Goal: Task Accomplishment & Management: Use online tool/utility

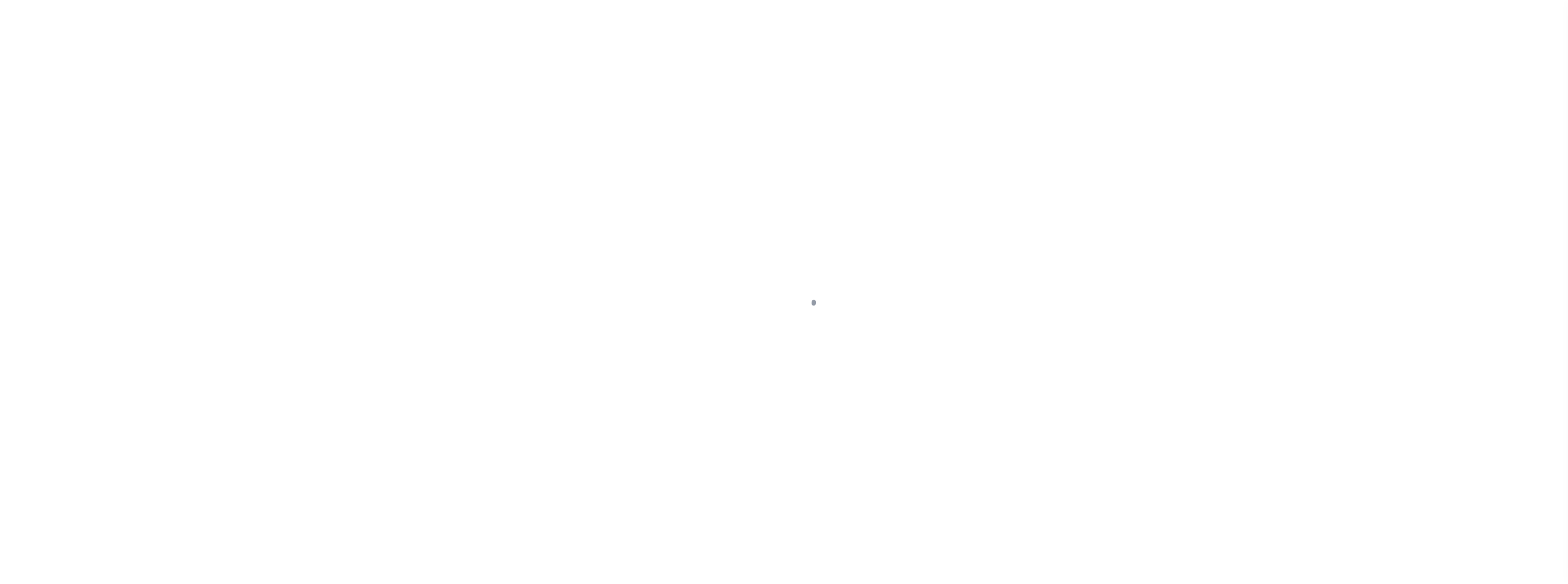
select select
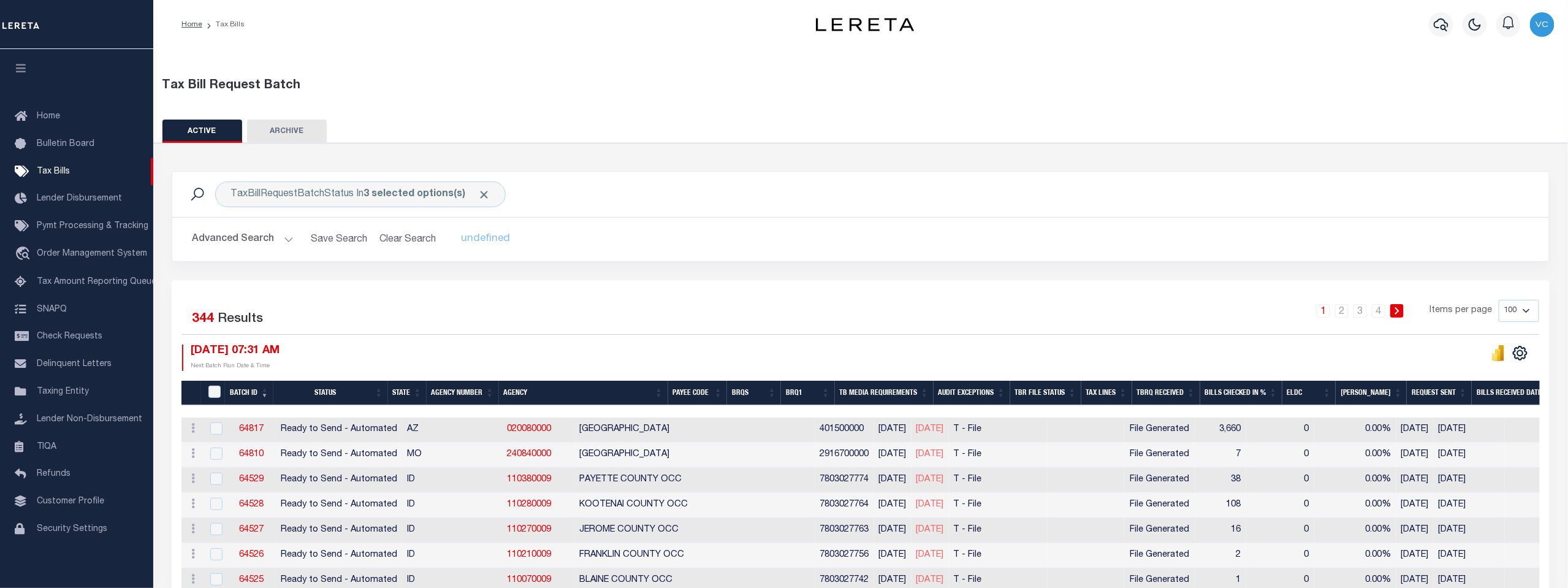
click at [287, 238] on button "Advanced Search" at bounding box center [243, 239] width 102 height 24
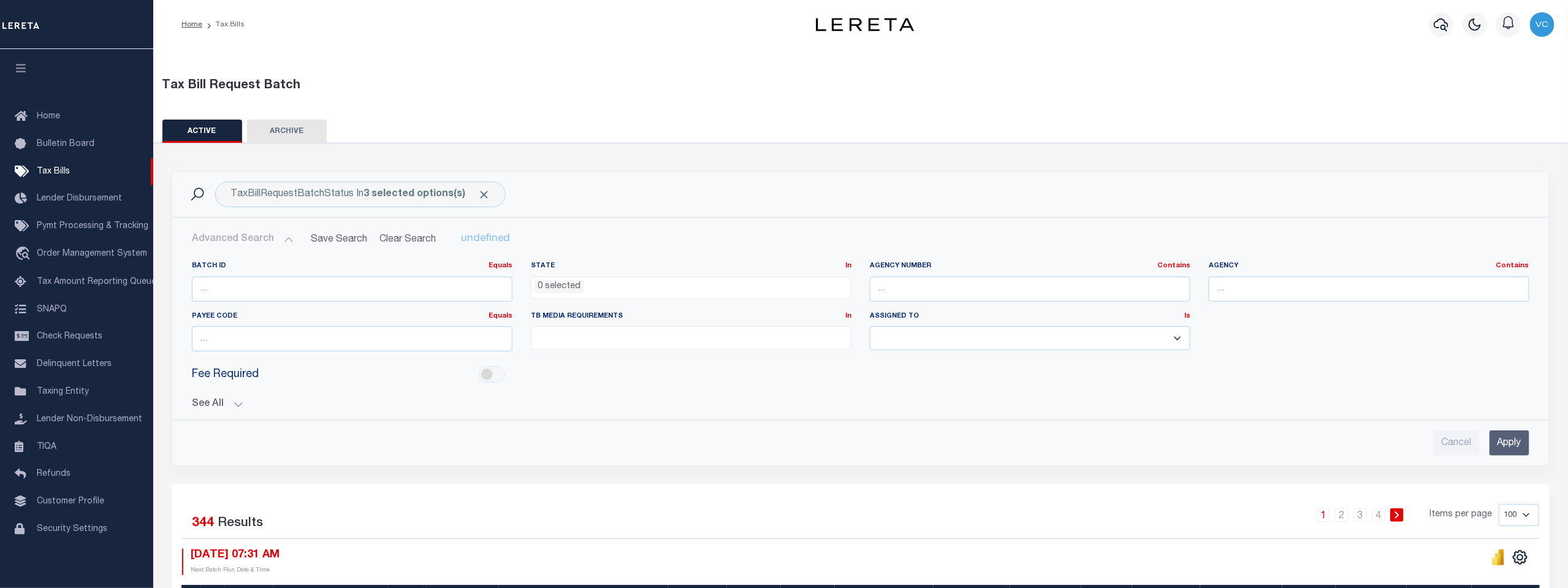
click at [209, 404] on button "See All" at bounding box center [861, 404] width 1338 height 12
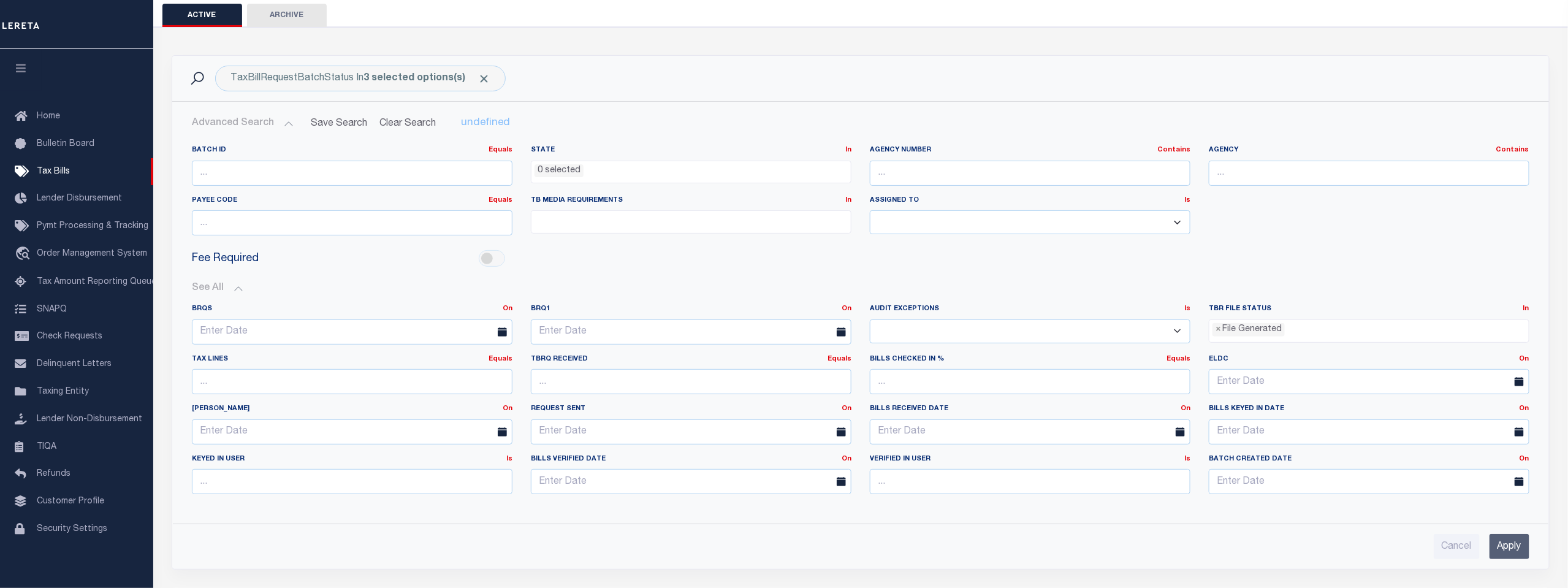
scroll to position [136, 0]
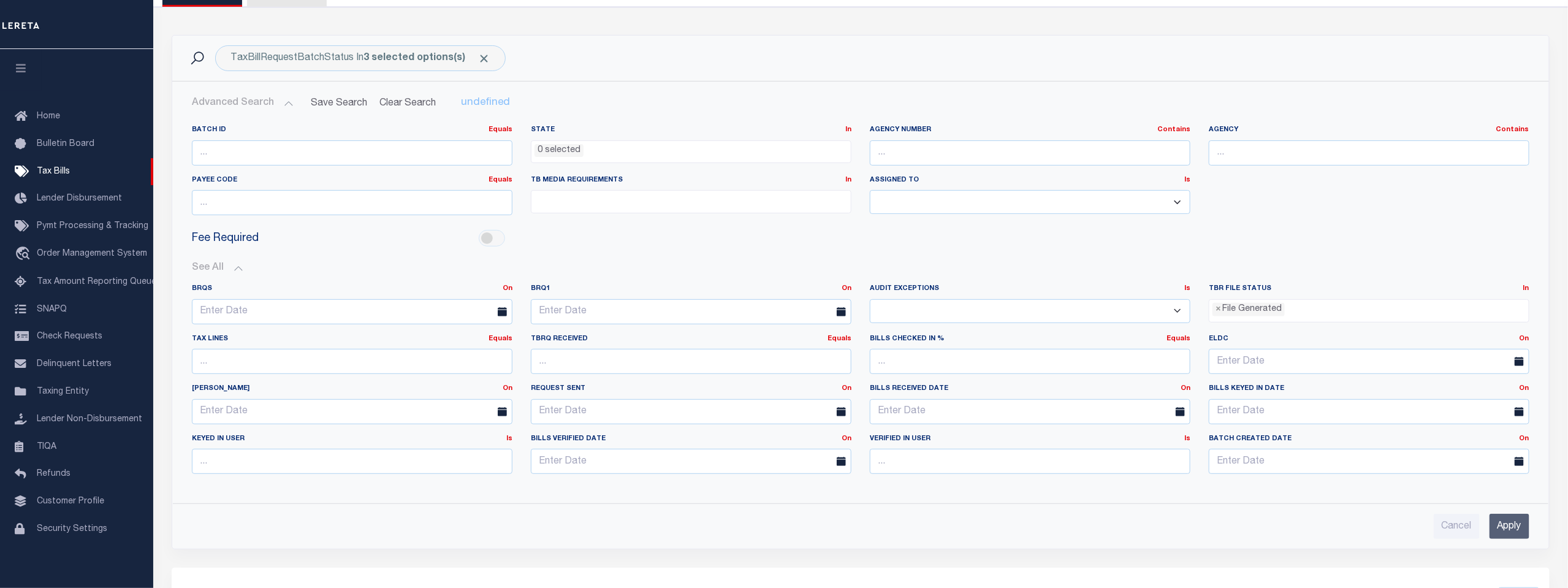
click at [1177, 309] on select "Yes No" at bounding box center [1030, 310] width 321 height 24
select select "true"
click at [870, 299] on select "Yes No" at bounding box center [1030, 310] width 321 height 24
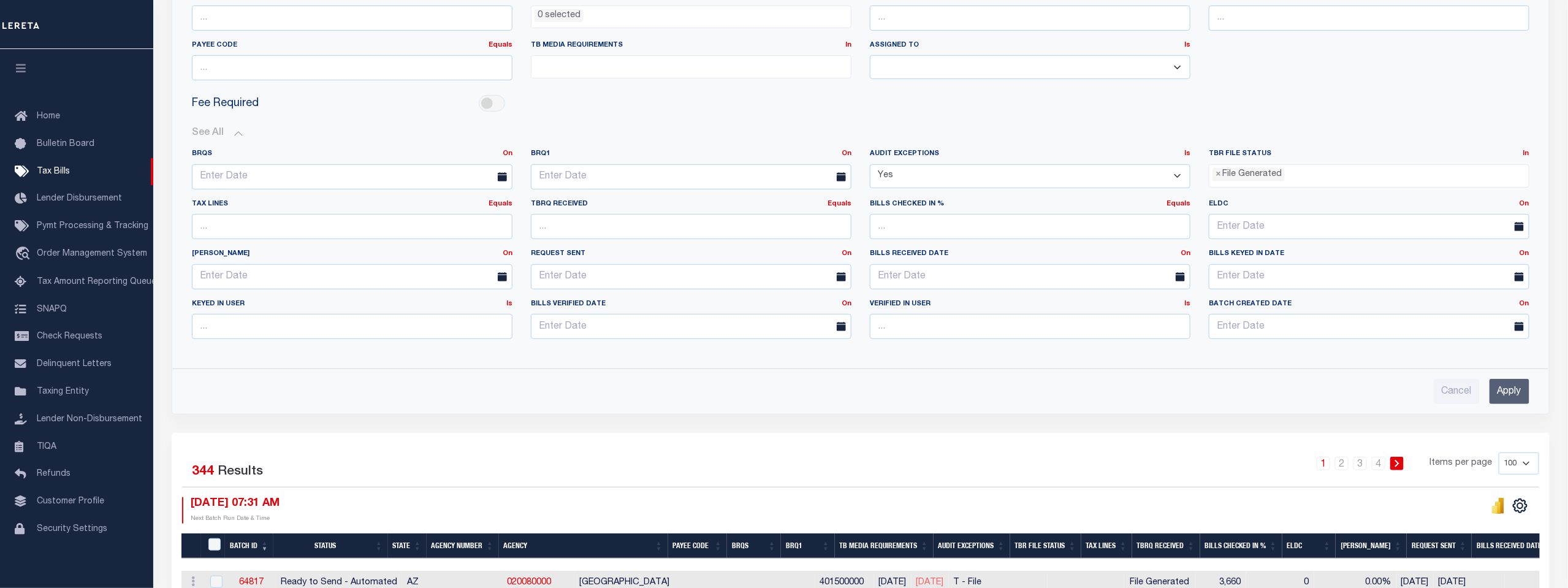
scroll to position [272, 0]
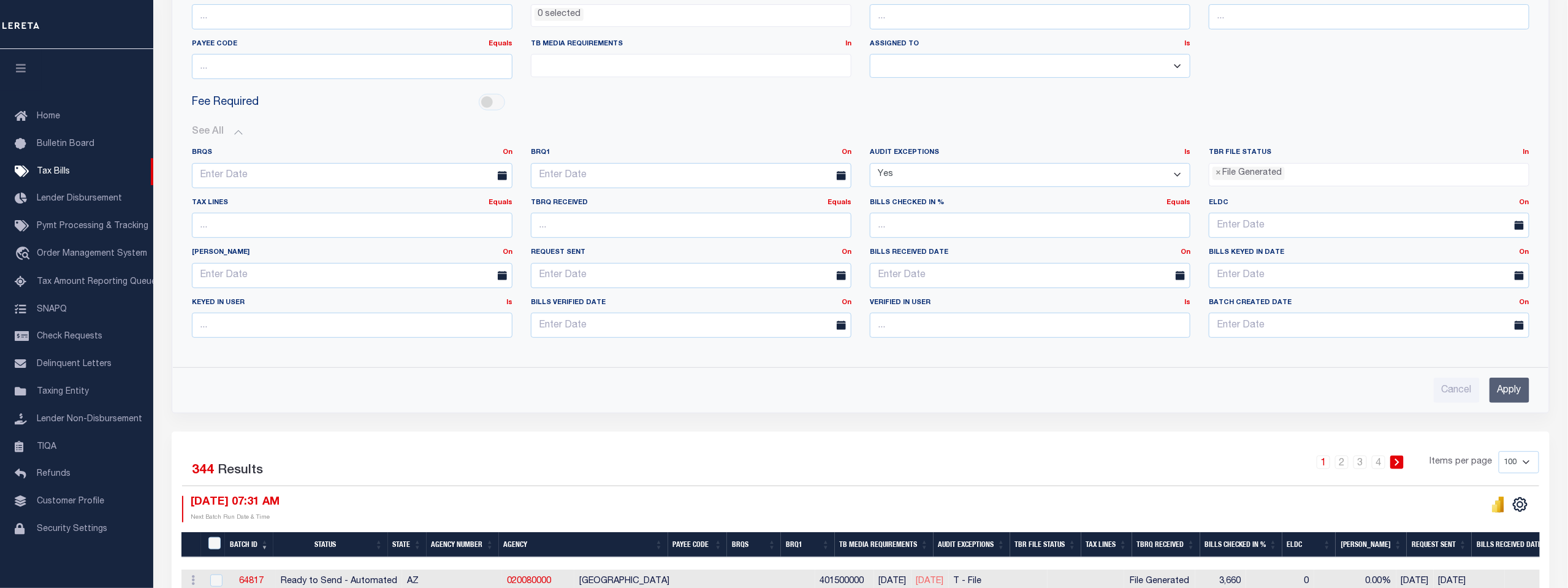
click at [1511, 390] on input "Apply" at bounding box center [1509, 390] width 40 height 26
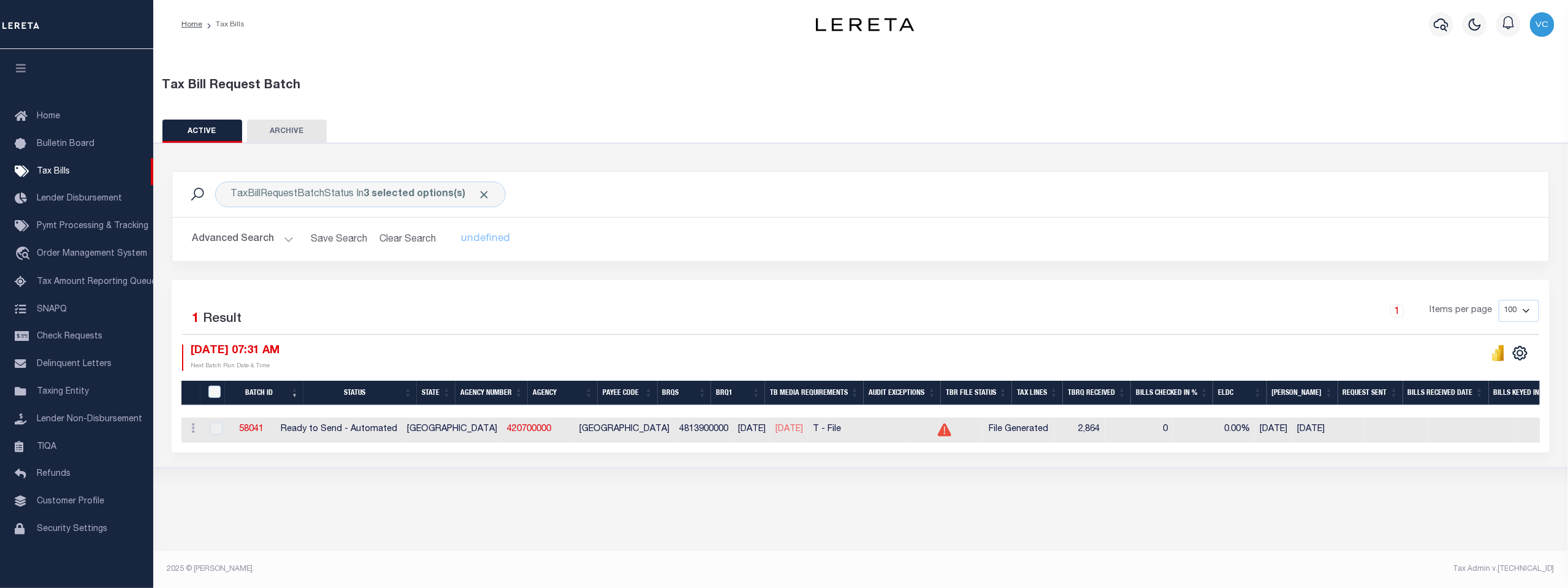
scroll to position [0, 0]
click at [222, 240] on button "Advanced Search" at bounding box center [243, 239] width 102 height 24
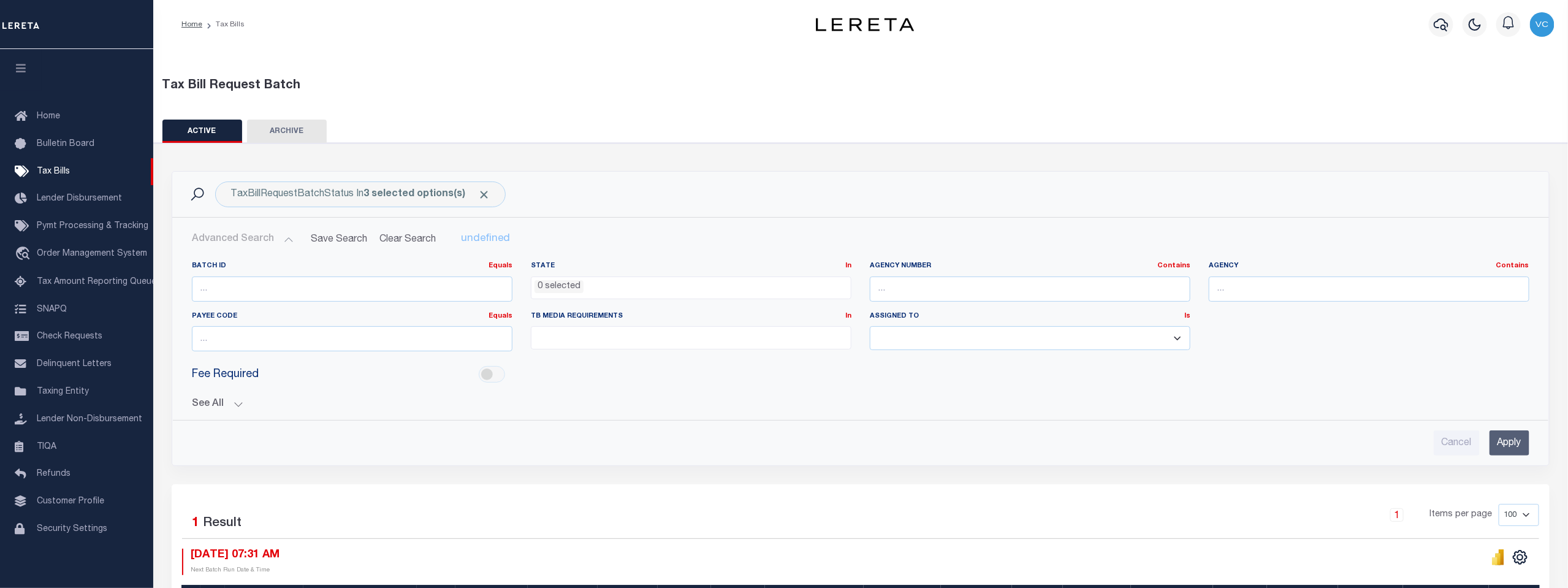
click at [239, 399] on button "See All" at bounding box center [861, 404] width 1338 height 12
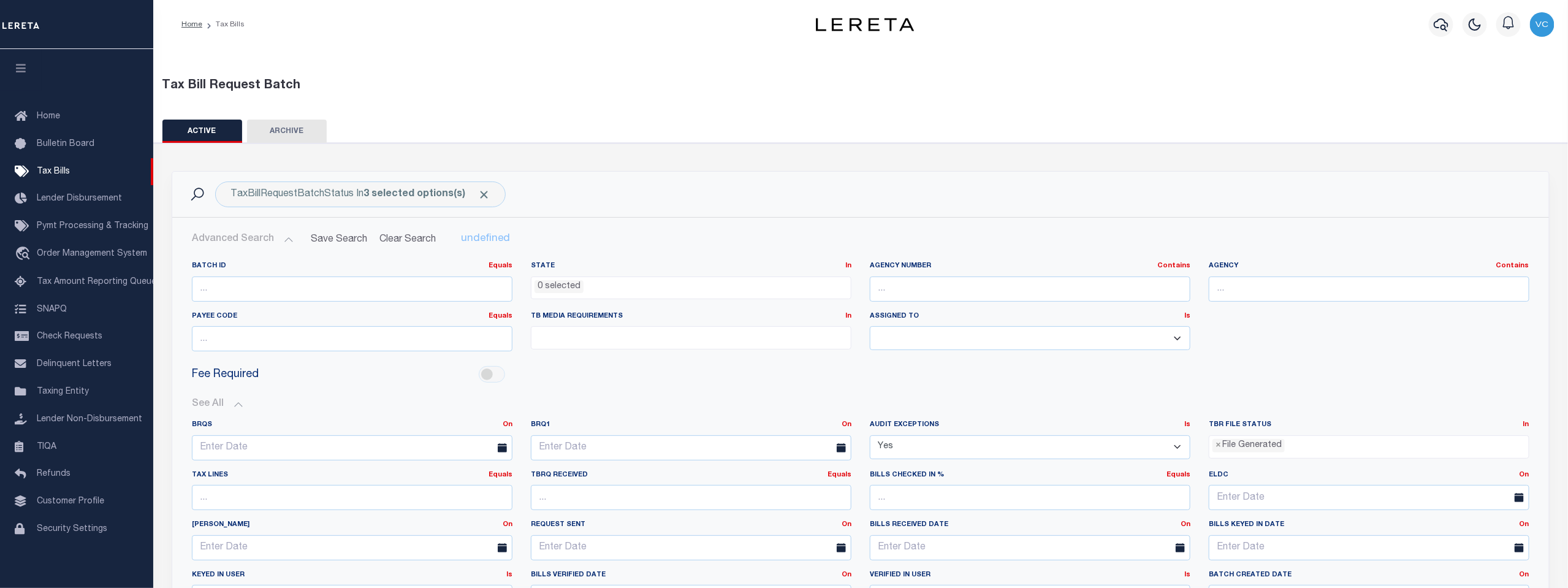
click at [1313, 447] on ul "× File Generated" at bounding box center [1369, 444] width 320 height 16
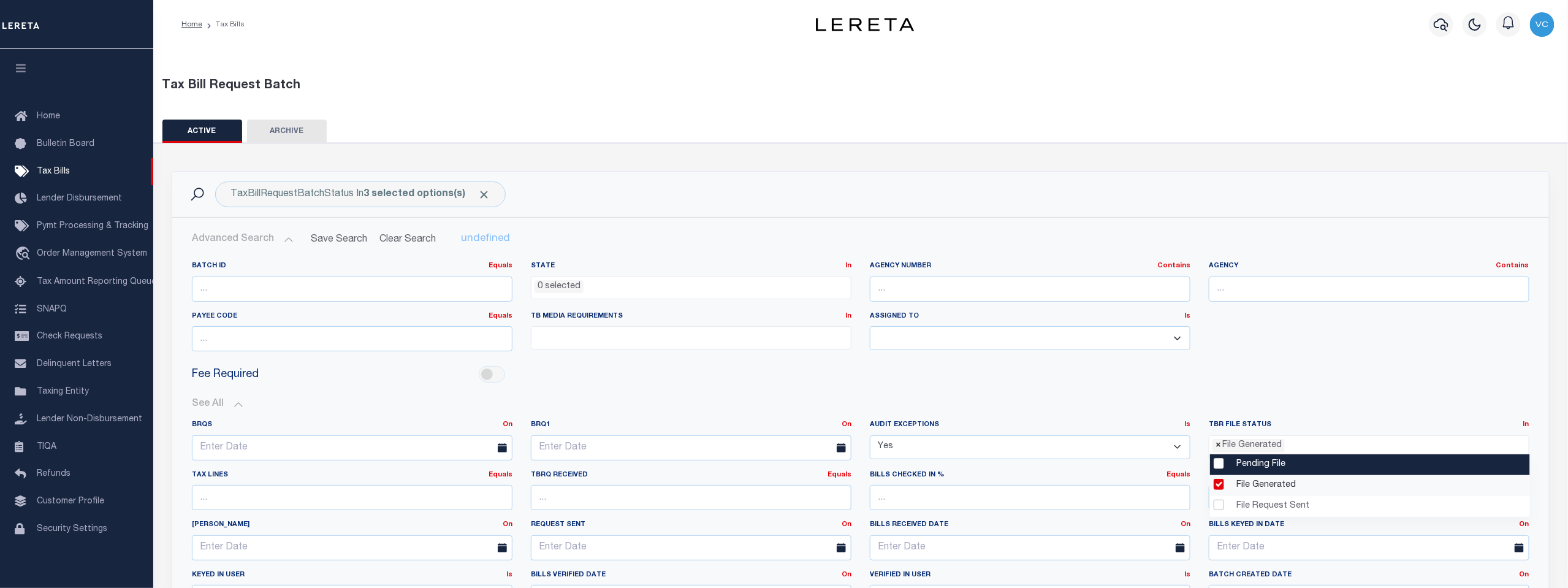
drag, startPoint x: 1285, startPoint y: 442, endPoint x: 1219, endPoint y: 441, distance: 66.0
click at [1219, 441] on ul "× File Generated" at bounding box center [1369, 444] width 320 height 16
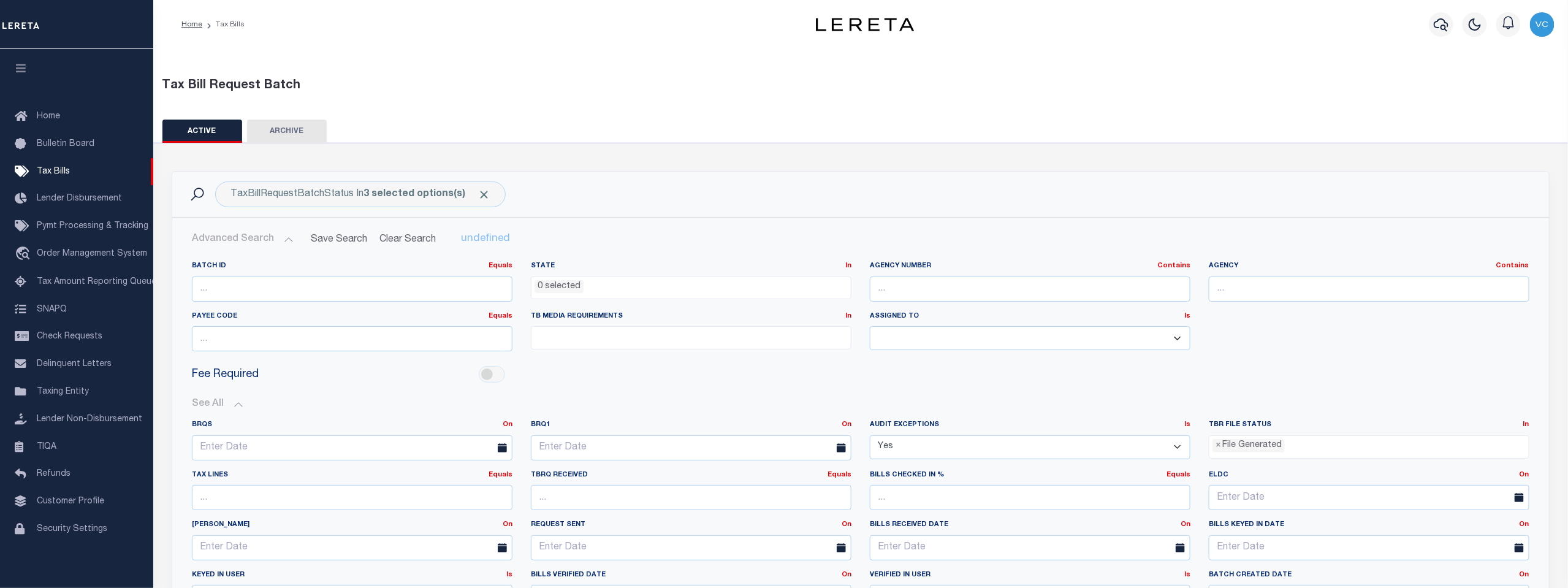
click at [1278, 444] on li "× File Generated" at bounding box center [1249, 446] width 73 height 13
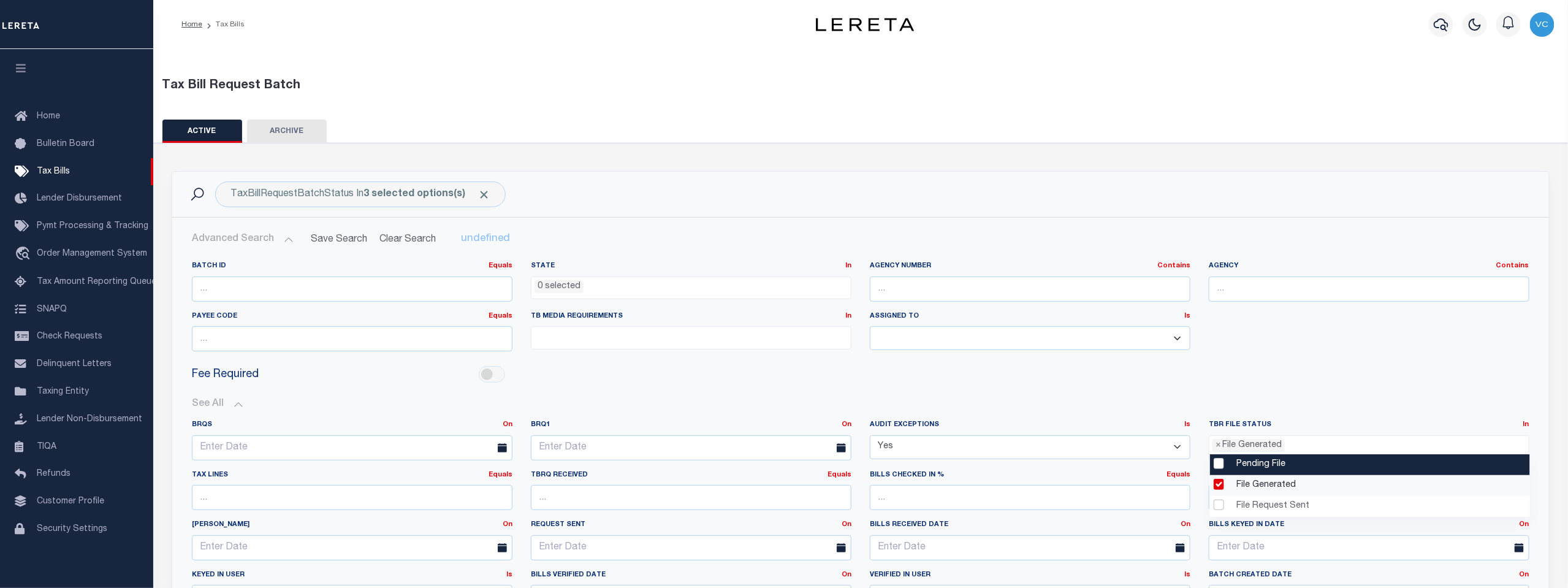
click at [1219, 467] on li "Pending File" at bounding box center [1370, 464] width 320 height 21
select select "1"
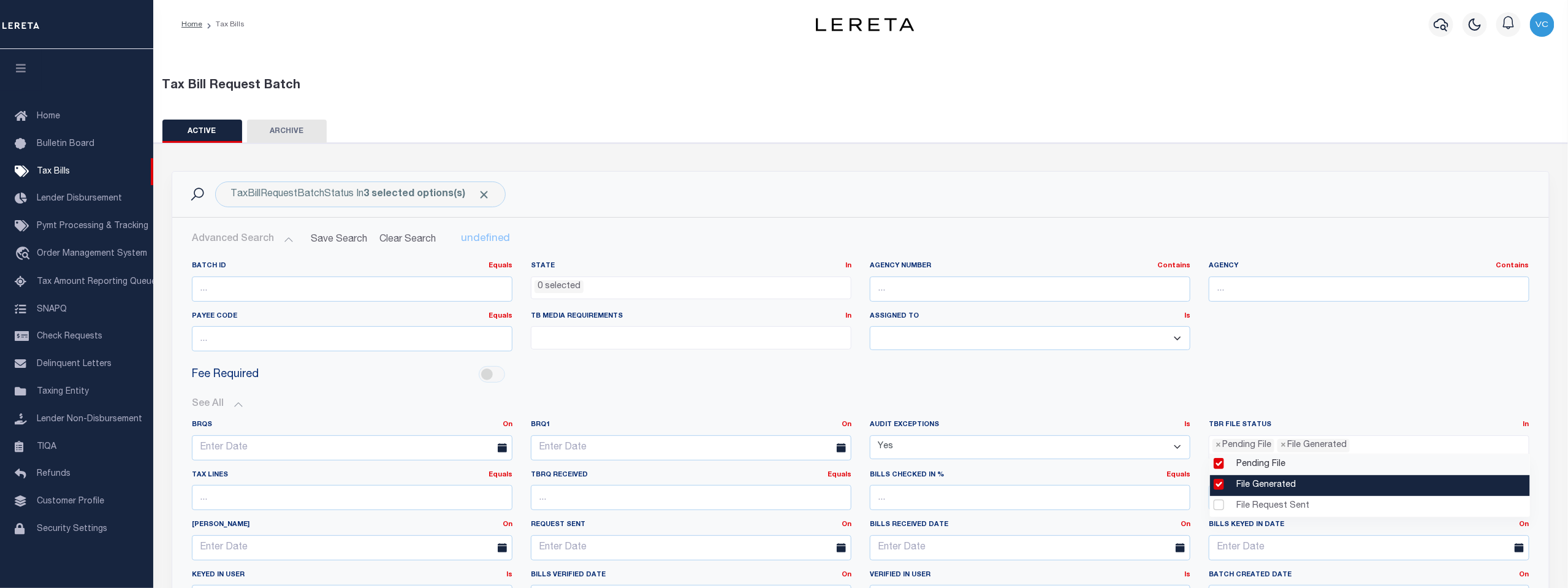
click at [1219, 481] on li "File Generated" at bounding box center [1370, 485] width 320 height 21
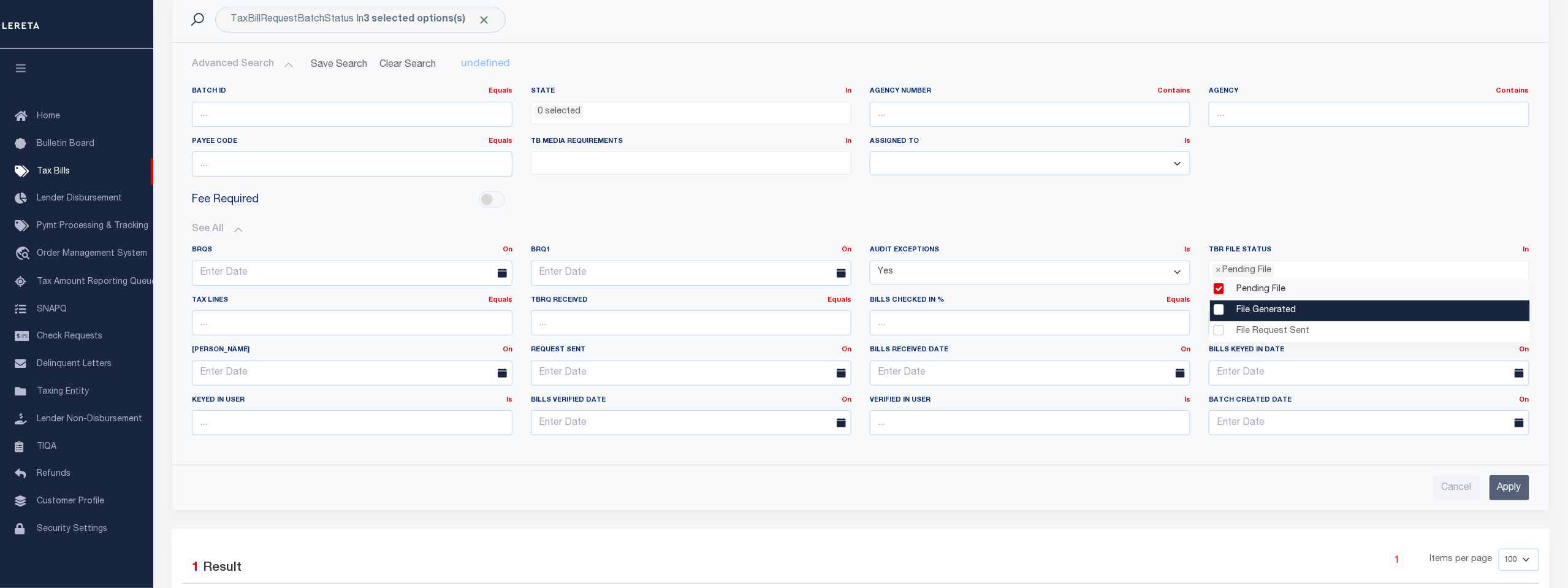
scroll to position [204, 0]
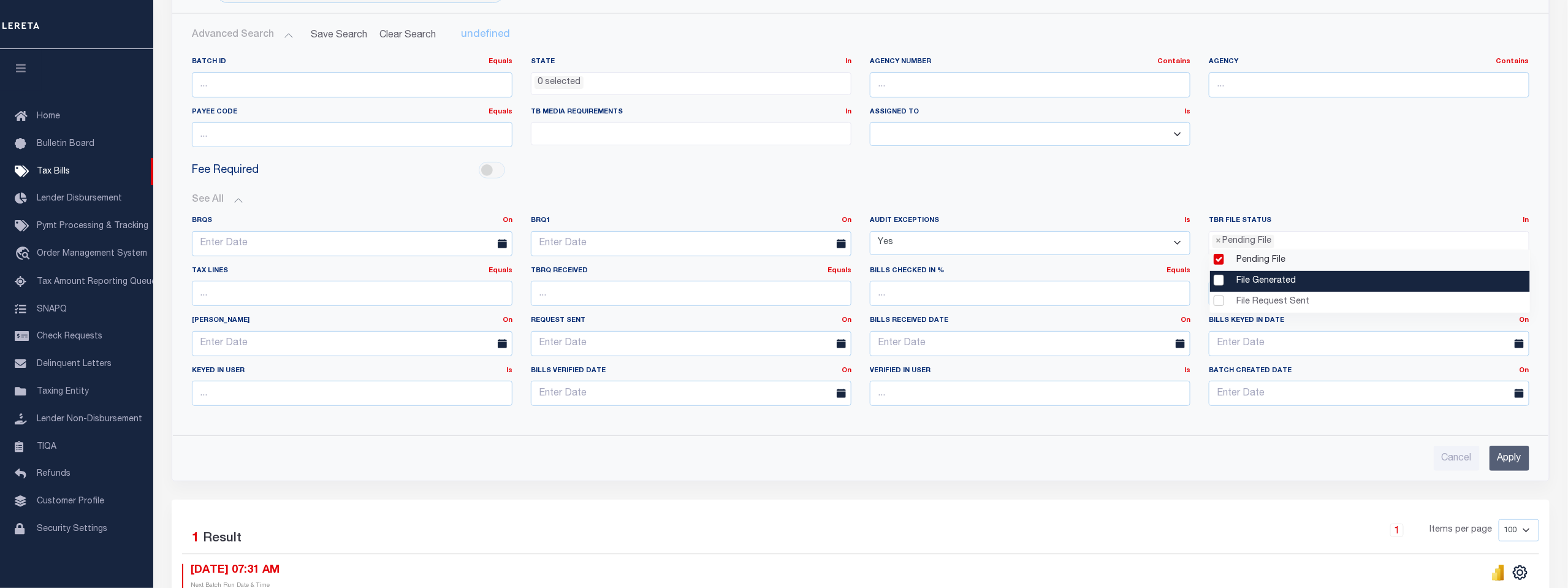
click at [1503, 454] on input "Apply" at bounding box center [1509, 458] width 40 height 26
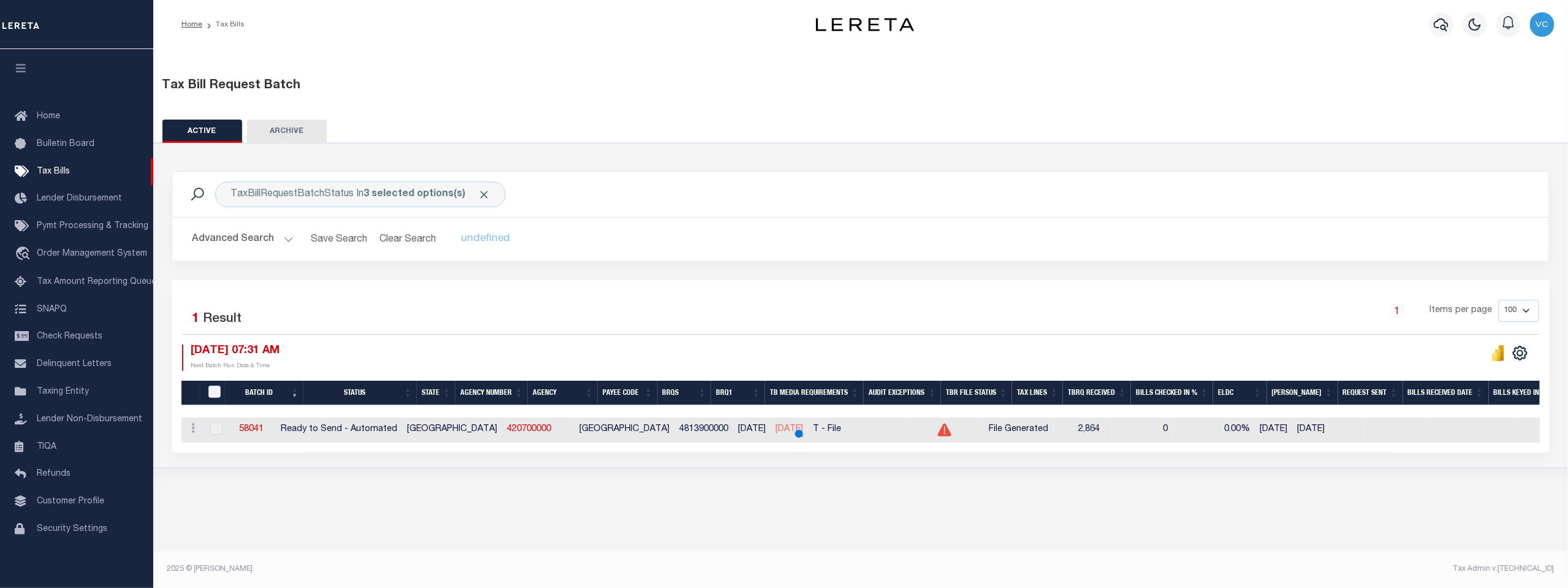
scroll to position [0, 0]
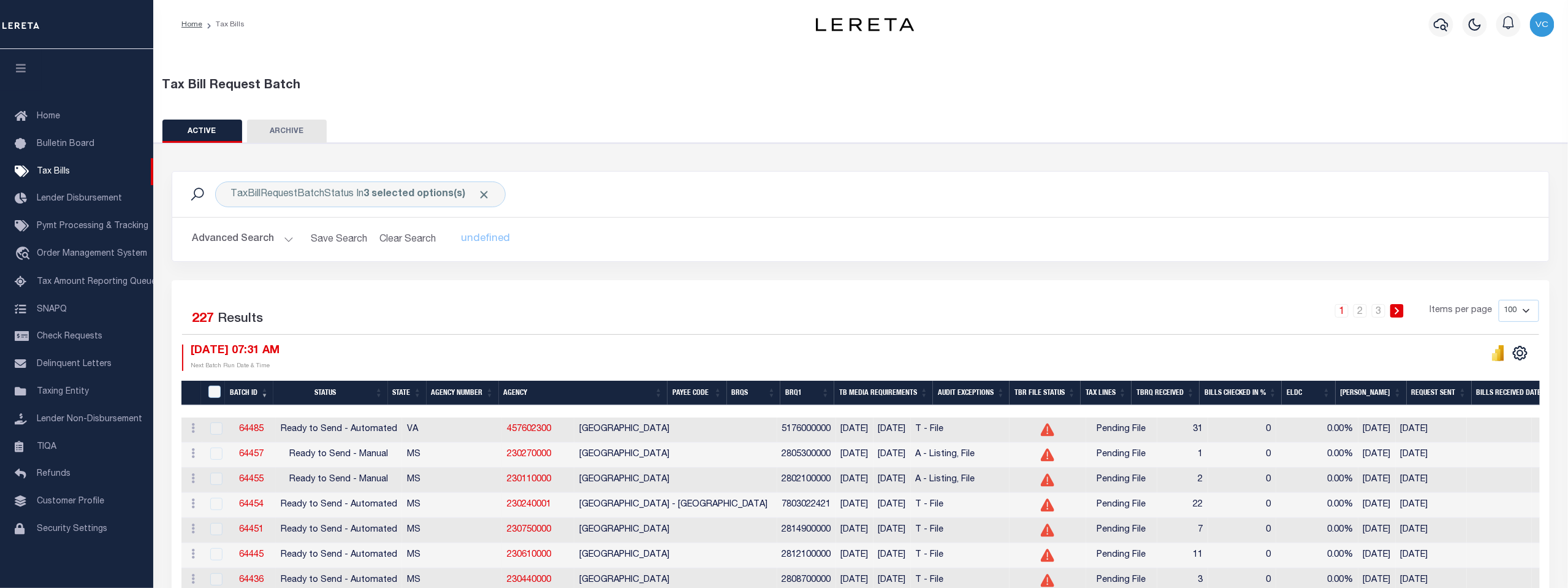
click at [461, 388] on th "Agency Number" at bounding box center [463, 393] width 73 height 26
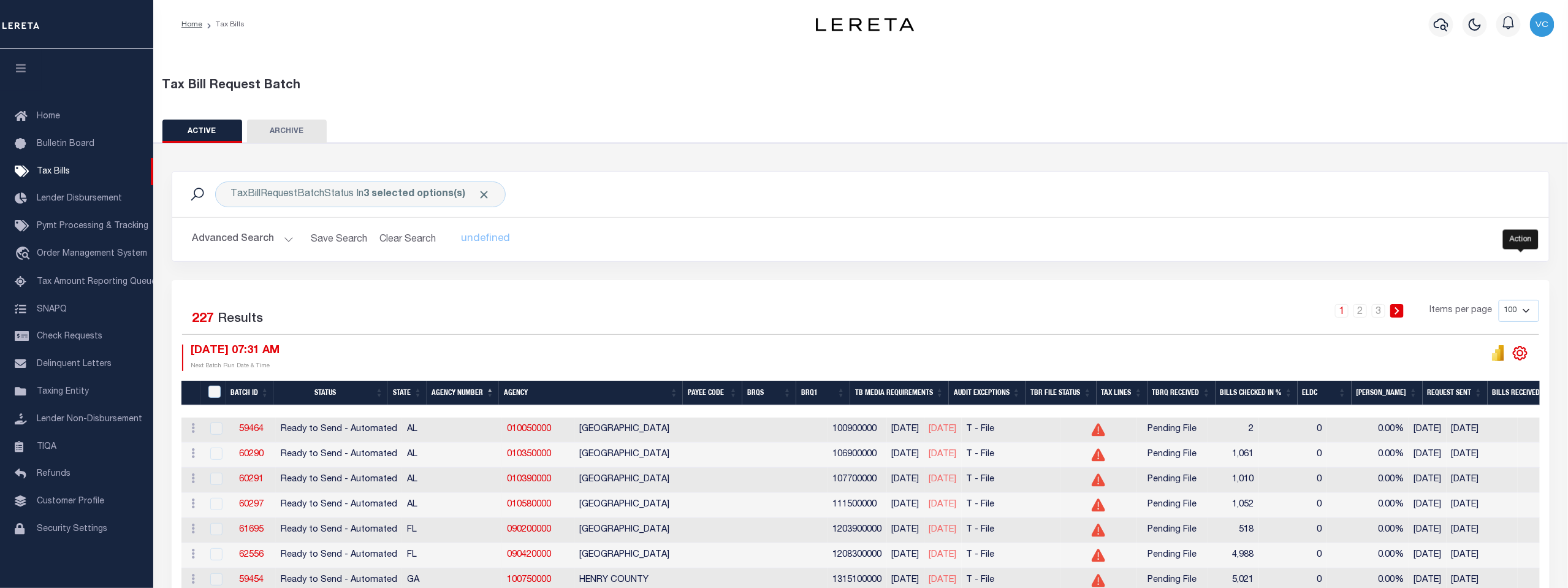
click at [1522, 350] on icon "" at bounding box center [1520, 352] width 16 height 16
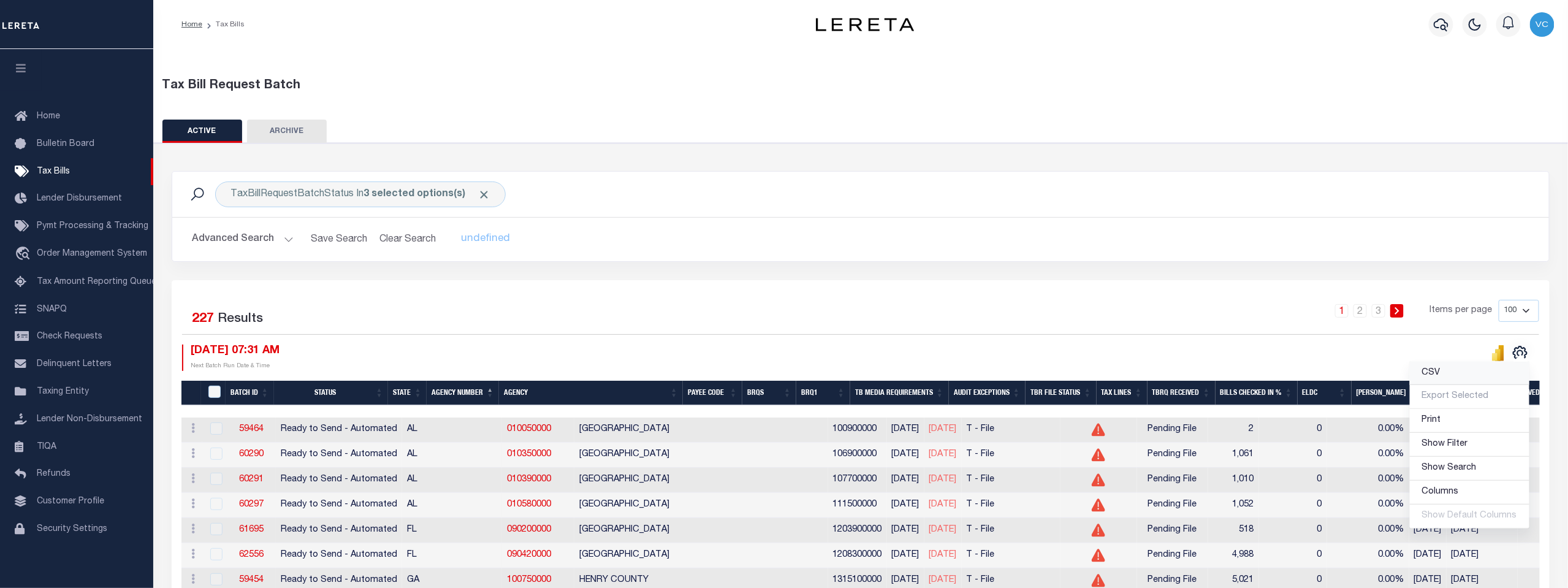
click at [1431, 370] on span "CSV" at bounding box center [1431, 372] width 18 height 8
